Goal: Transaction & Acquisition: Purchase product/service

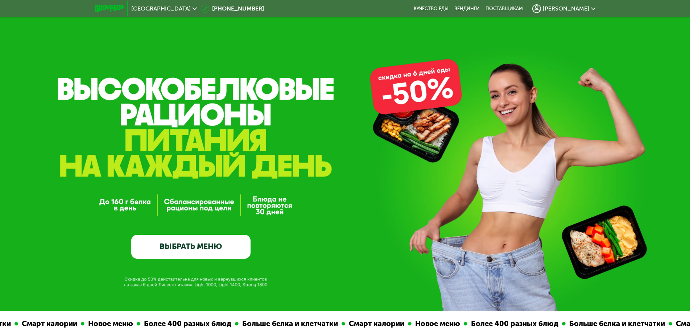
click at [178, 251] on link "ВЫБРАТЬ МЕНЮ" at bounding box center [190, 247] width 119 height 24
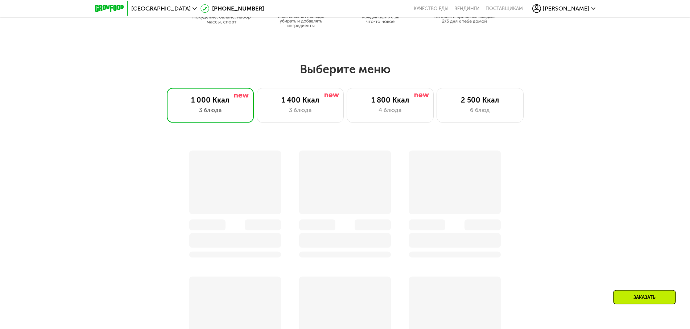
scroll to position [502, 0]
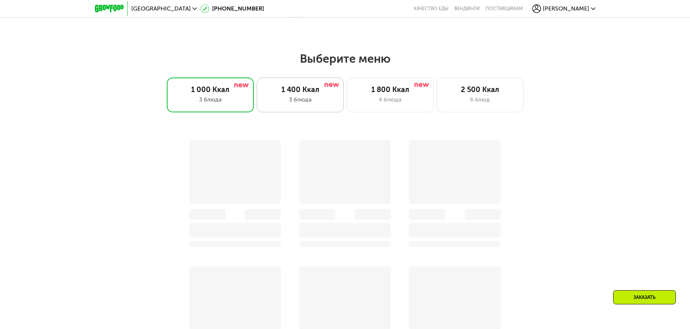
click at [311, 97] on div "1 400 Ккал 3 блюда" at bounding box center [300, 95] width 87 height 35
click at [403, 101] on div "4 блюда" at bounding box center [390, 99] width 72 height 9
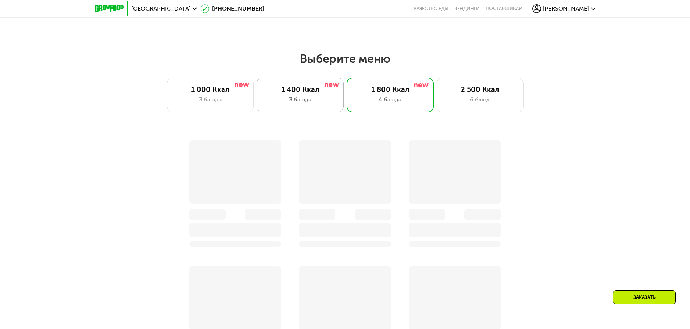
click at [325, 99] on div "3 блюда" at bounding box center [300, 99] width 72 height 9
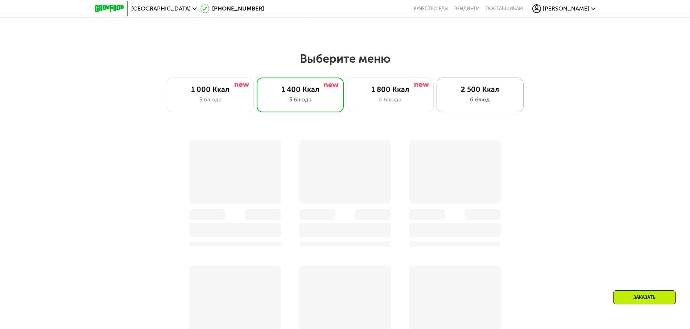
click at [500, 104] on div "6 блюд" at bounding box center [480, 99] width 72 height 9
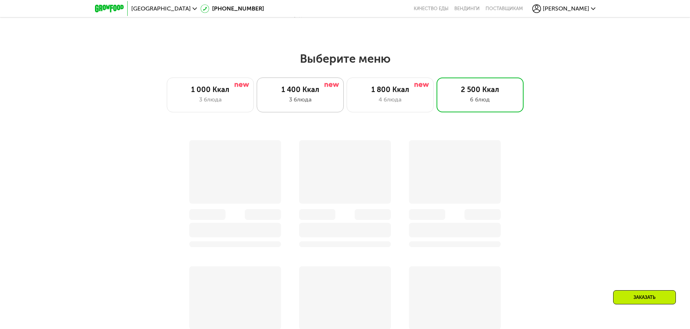
click at [315, 100] on div "3 блюда" at bounding box center [300, 99] width 72 height 9
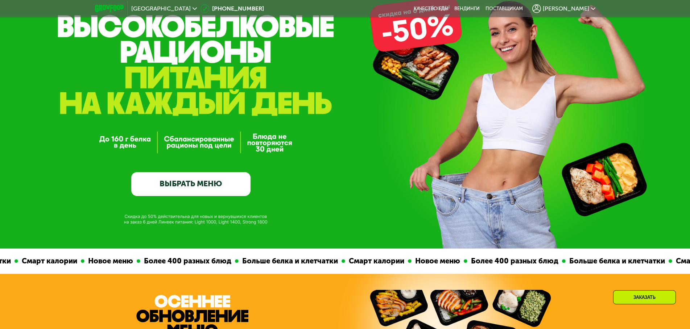
scroll to position [0, 0]
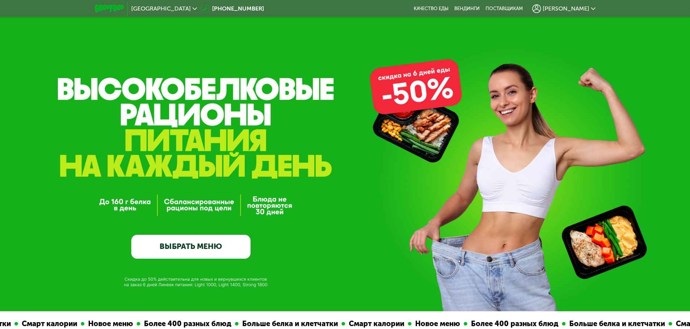
click at [206, 246] on link "ВЫБРАТЬ МЕНЮ" at bounding box center [190, 247] width 119 height 24
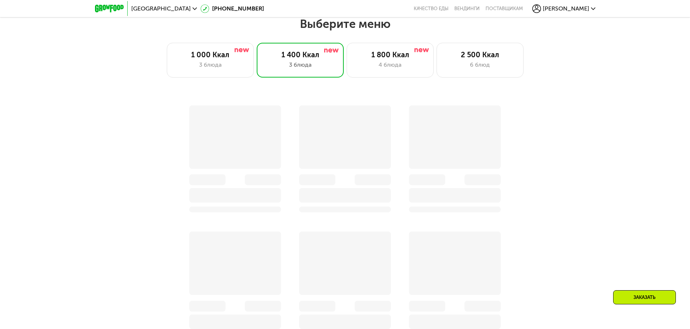
scroll to position [539, 0]
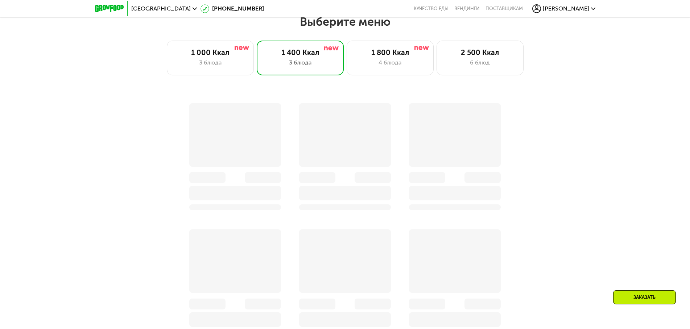
click at [336, 156] on div at bounding box center [345, 134] width 92 height 63
click at [337, 196] on div at bounding box center [345, 193] width 92 height 15
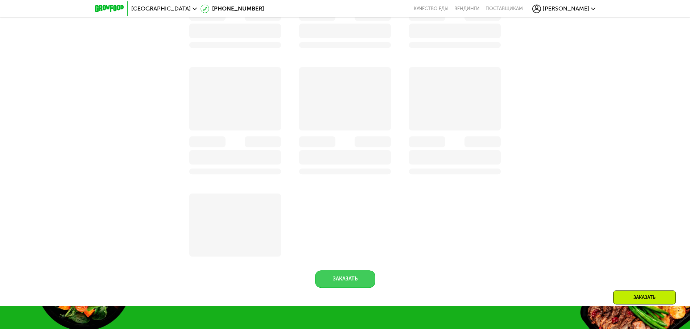
scroll to position [761, 0]
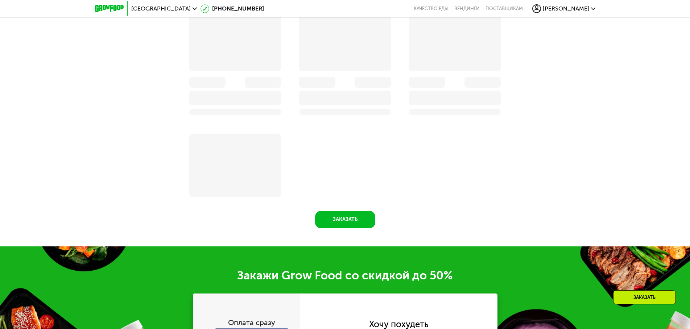
click at [261, 182] on div at bounding box center [235, 165] width 92 height 63
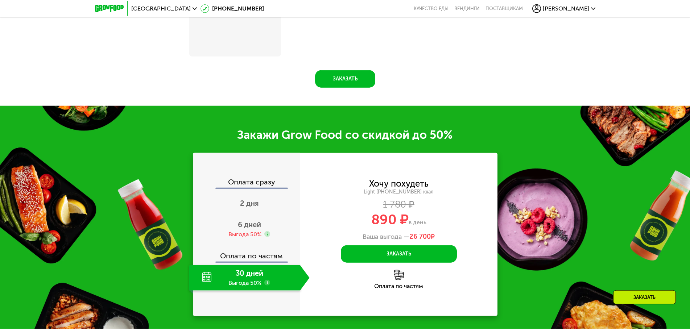
scroll to position [946, 0]
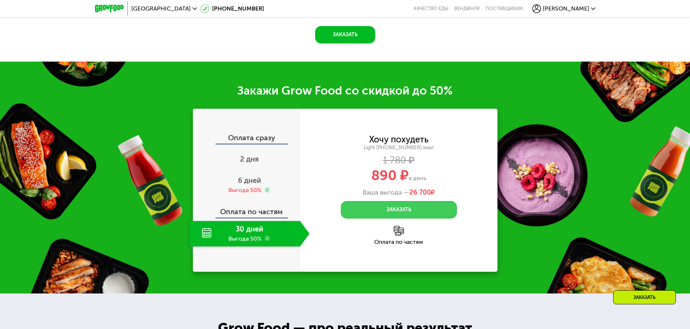
click at [365, 212] on button "Заказать" at bounding box center [399, 209] width 116 height 17
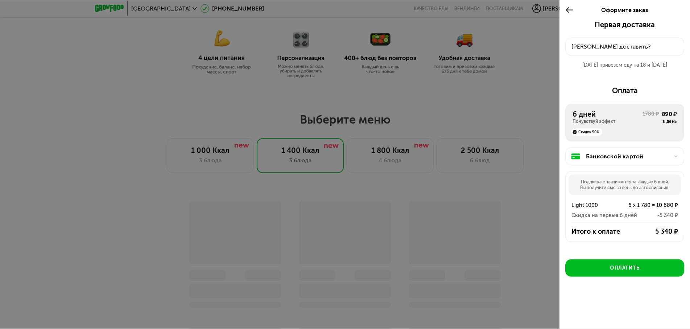
scroll to position [391, 0]
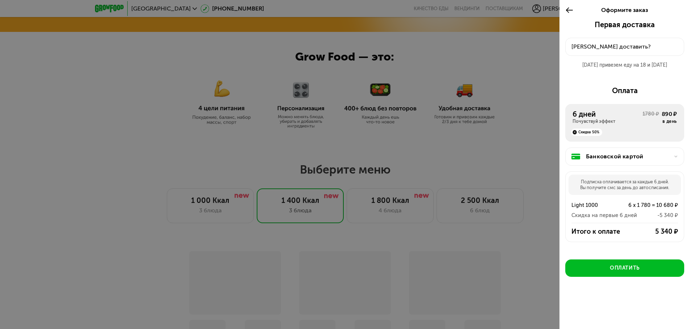
click at [567, 9] on use at bounding box center [569, 9] width 7 height 5
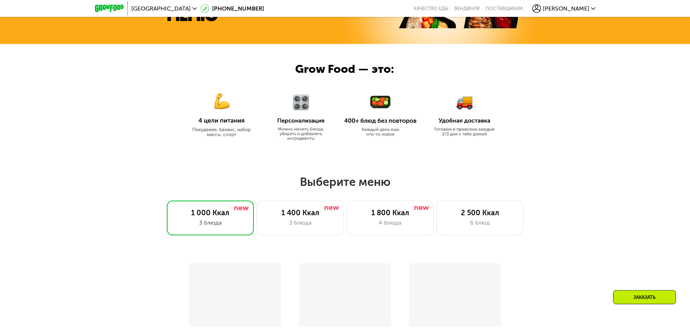
scroll to position [369, 0]
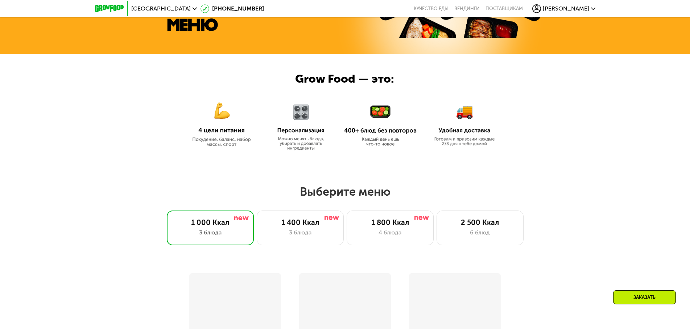
click at [308, 121] on img at bounding box center [301, 124] width 57 height 54
click at [312, 224] on div "1 400 Ккал" at bounding box center [300, 222] width 72 height 9
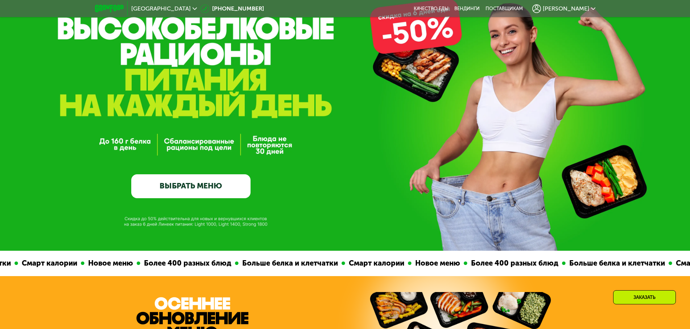
scroll to position [24, 0]
